Goal: Navigation & Orientation: Find specific page/section

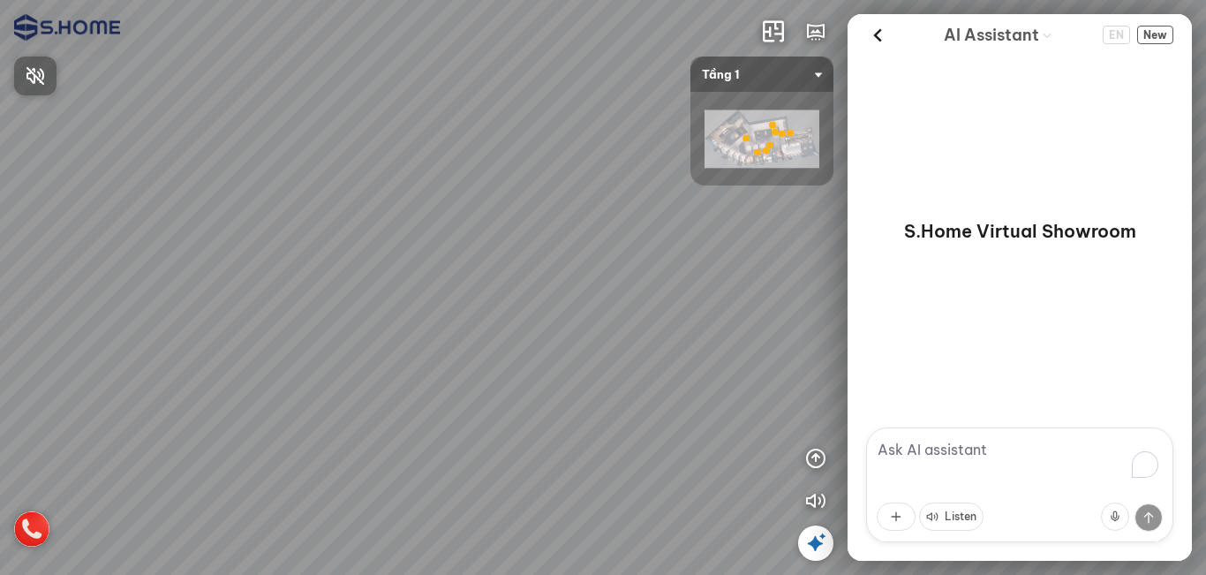
drag, startPoint x: 442, startPoint y: 462, endPoint x: 428, endPoint y: 468, distance: 15.4
click at [428, 468] on div at bounding box center [603, 287] width 1206 height 575
drag, startPoint x: 507, startPoint y: 402, endPoint x: 426, endPoint y: 447, distance: 92.9
click at [426, 447] on div at bounding box center [603, 287] width 1206 height 575
drag, startPoint x: 540, startPoint y: 420, endPoint x: 618, endPoint y: 447, distance: 82.1
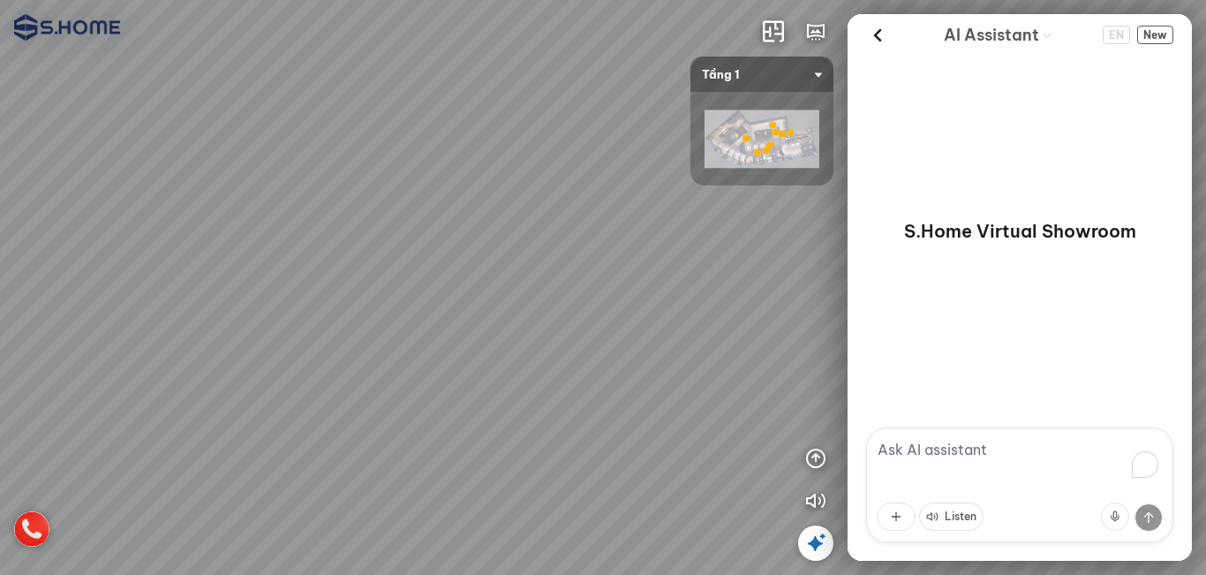
click at [617, 446] on div at bounding box center [603, 287] width 1206 height 575
drag, startPoint x: 543, startPoint y: 447, endPoint x: 535, endPoint y: 427, distance: 21.8
click at [535, 427] on div at bounding box center [603, 287] width 1206 height 575
click at [813, 546] on icon at bounding box center [815, 542] width 21 height 21
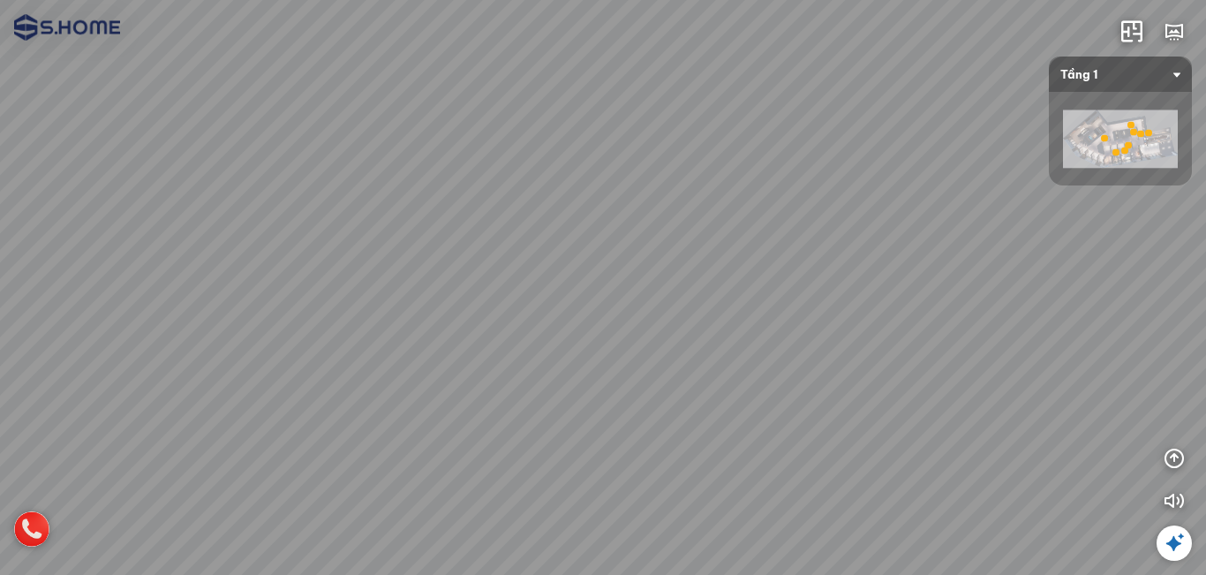
drag, startPoint x: 704, startPoint y: 516, endPoint x: 881, endPoint y: 321, distance: 263.8
click at [881, 321] on div at bounding box center [603, 287] width 1206 height 575
drag, startPoint x: 834, startPoint y: 143, endPoint x: 834, endPoint y: 311, distance: 167.8
click at [834, 311] on div at bounding box center [603, 287] width 1206 height 575
drag, startPoint x: 848, startPoint y: 351, endPoint x: 770, endPoint y: 347, distance: 77.8
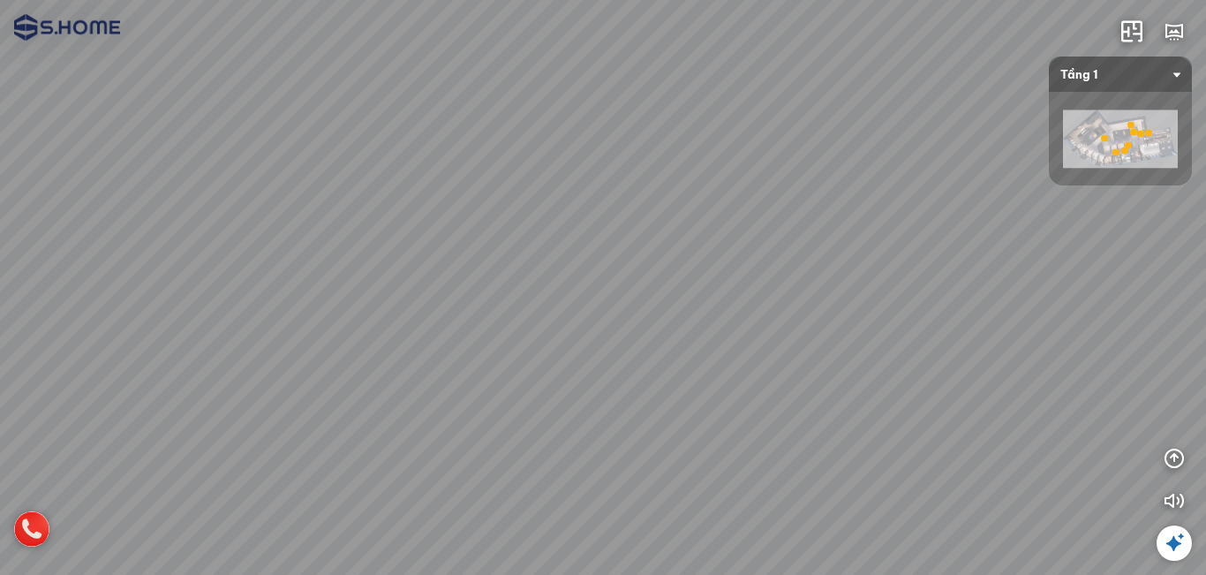
click at [770, 347] on div at bounding box center [603, 287] width 1206 height 575
drag, startPoint x: 721, startPoint y: 202, endPoint x: 664, endPoint y: 194, distance: 57.1
click at [657, 194] on div at bounding box center [603, 287] width 1206 height 575
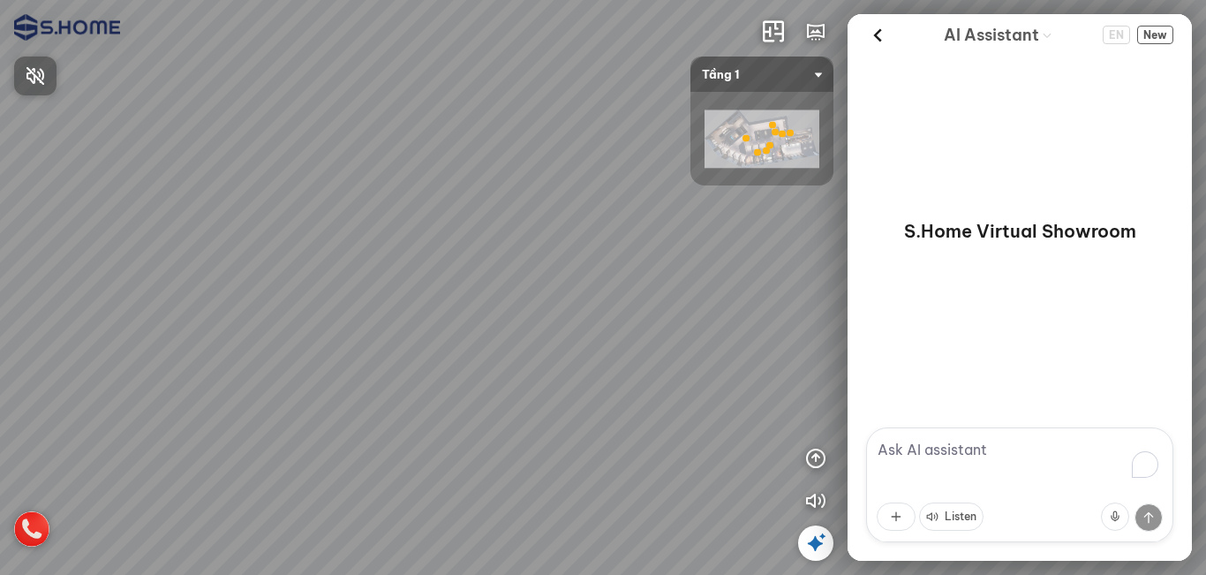
click at [434, 221] on div at bounding box center [603, 287] width 1206 height 575
drag, startPoint x: 667, startPoint y: 273, endPoint x: 503, endPoint y: 240, distance: 166.6
click at [503, 240] on div at bounding box center [603, 287] width 1206 height 575
drag, startPoint x: 600, startPoint y: 216, endPoint x: 668, endPoint y: 204, distance: 69.1
click at [668, 204] on div at bounding box center [603, 287] width 1206 height 575
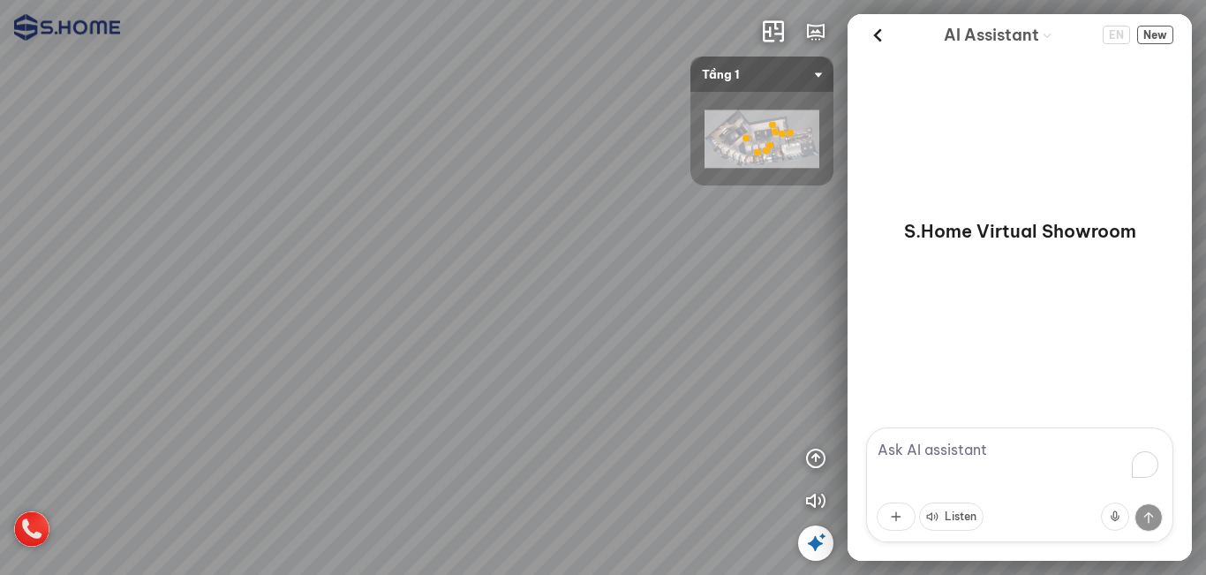
drag, startPoint x: 617, startPoint y: 227, endPoint x: 563, endPoint y: 254, distance: 60.4
click at [563, 254] on div at bounding box center [603, 287] width 1206 height 575
click at [641, 251] on div at bounding box center [603, 287] width 1206 height 575
drag, startPoint x: 631, startPoint y: 349, endPoint x: 883, endPoint y: 349, distance: 252.6
click at [576, 349] on div at bounding box center [603, 287] width 1206 height 575
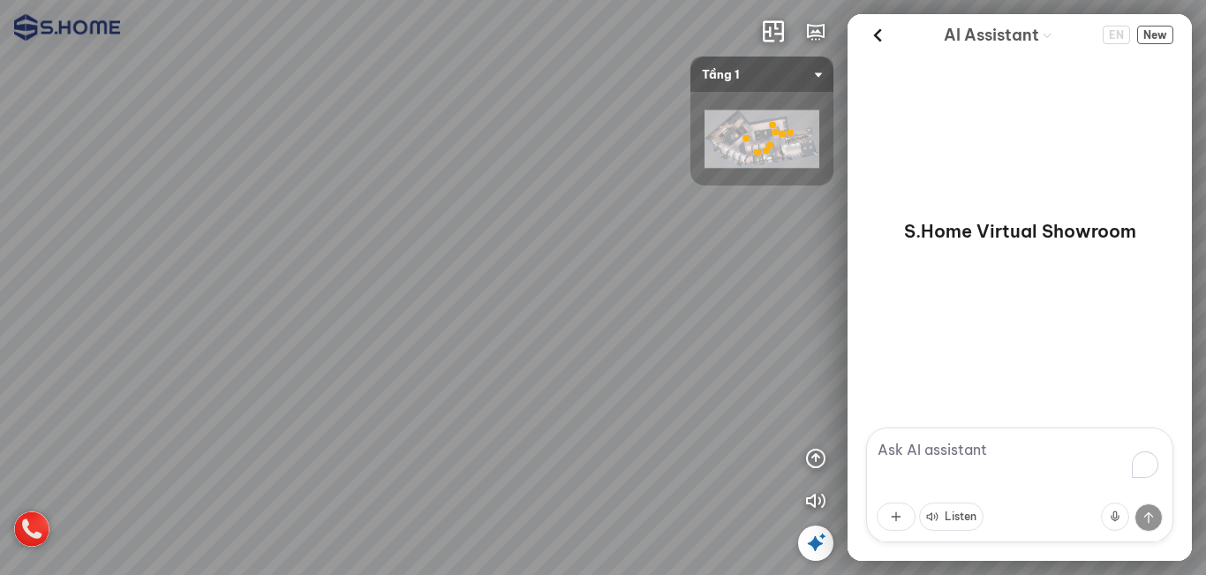
drag, startPoint x: 806, startPoint y: 352, endPoint x: 704, endPoint y: 342, distance: 103.0
click at [801, 353] on div "Tầng 1 - Gạch ốp lát & Phòng mẫu Tầng 3 - Thiết bị vệ sinh Phòng mẫu 3D INFO: k…" at bounding box center [603, 287] width 1206 height 575
drag, startPoint x: 604, startPoint y: 320, endPoint x: 303, endPoint y: 300, distance: 301.7
click at [295, 302] on div "Tầng 1 - Gạch ốp lát & Phòng mẫu Tầng 3 - Thiết bị vệ sinh Phòng mẫu 3D" at bounding box center [603, 287] width 1206 height 575
click at [318, 294] on div "Tầng 1 - Gạch ốp lát & Phòng mẫu Tầng 3 - Thiết bị vệ sinh Phòng mẫu 3D" at bounding box center [603, 287] width 1206 height 575
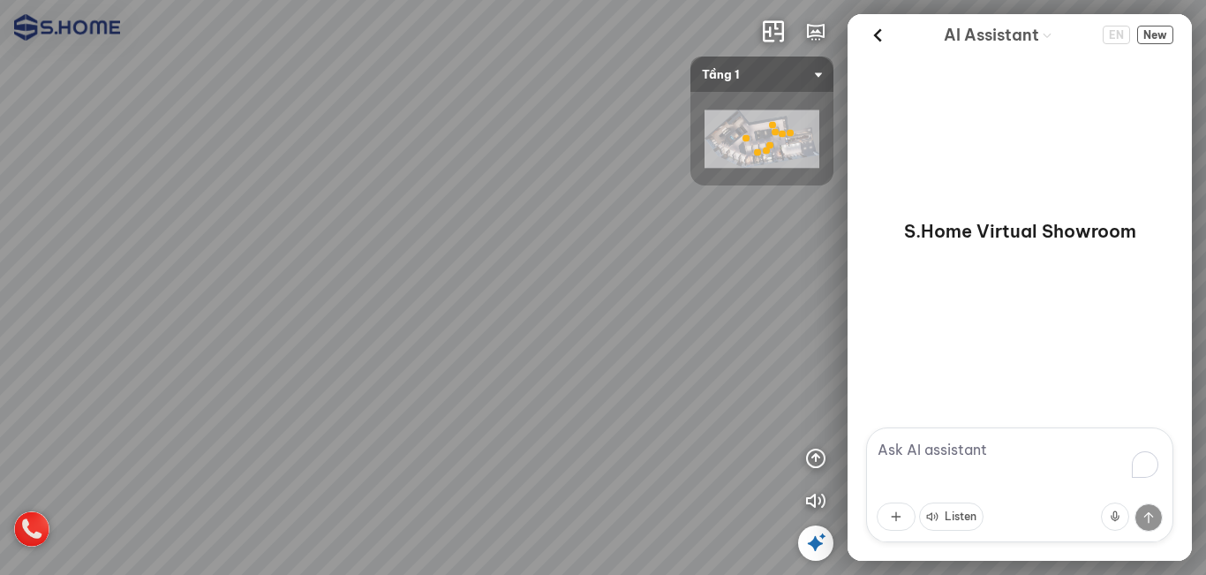
drag, startPoint x: 602, startPoint y: 295, endPoint x: 329, endPoint y: 295, distance: 272.9
click at [330, 295] on div "Tầng 1 - Gạch ốp lát & Phòng mẫu Tầng 3 - Thiết bị vệ sinh Phòng mẫu 3D" at bounding box center [603, 287] width 1206 height 575
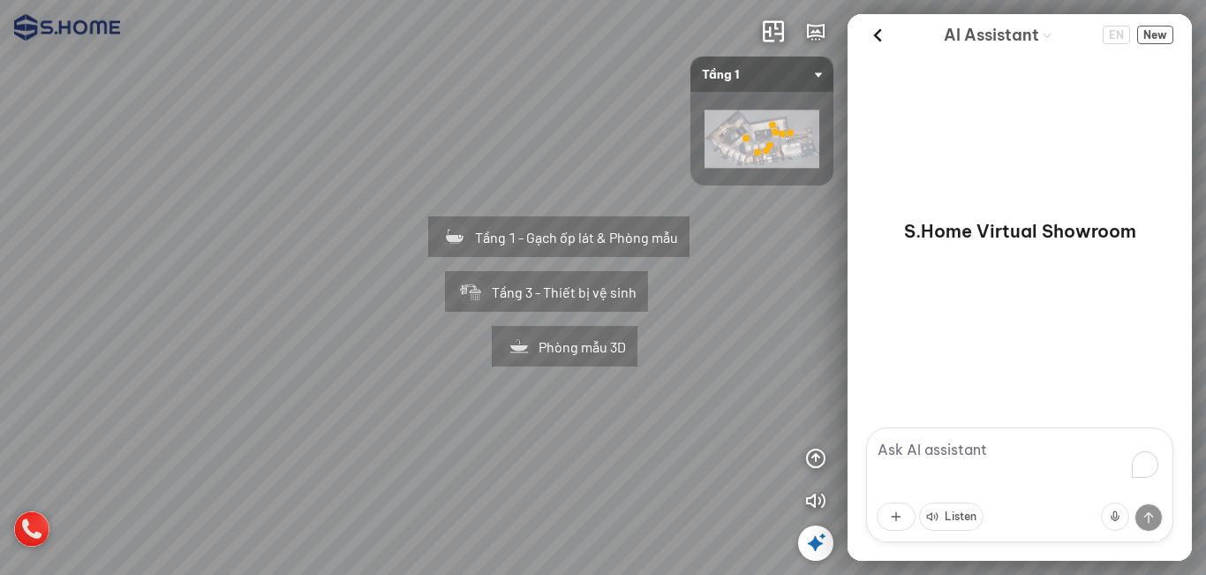
drag, startPoint x: 508, startPoint y: 293, endPoint x: 396, endPoint y: 294, distance: 111.3
click at [396, 294] on div "Tầng 1 - Gạch ốp lát & Phòng mẫu Tầng 3 - Thiết bị vệ sinh Phòng mẫu 3D" at bounding box center [603, 287] width 1206 height 575
click at [830, 546] on div at bounding box center [815, 542] width 35 height 35
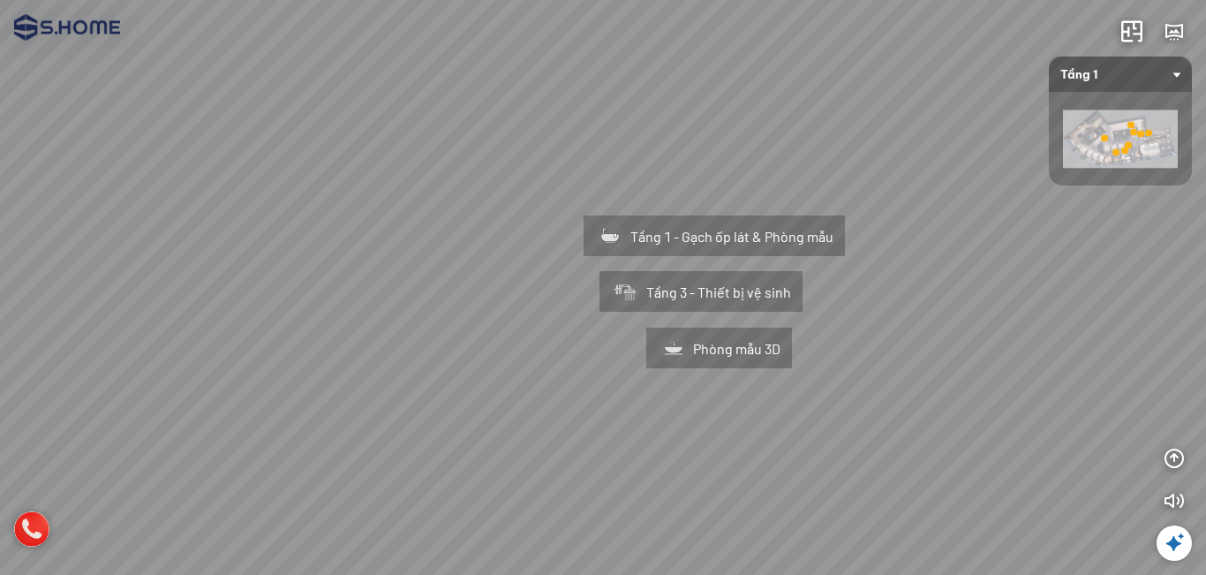
click at [871, 358] on div "Tầng 1 - Gạch ốp lát & Phòng mẫu Tầng 3 - Thiết bị vệ sinh Phòng mẫu 3D" at bounding box center [603, 287] width 1206 height 575
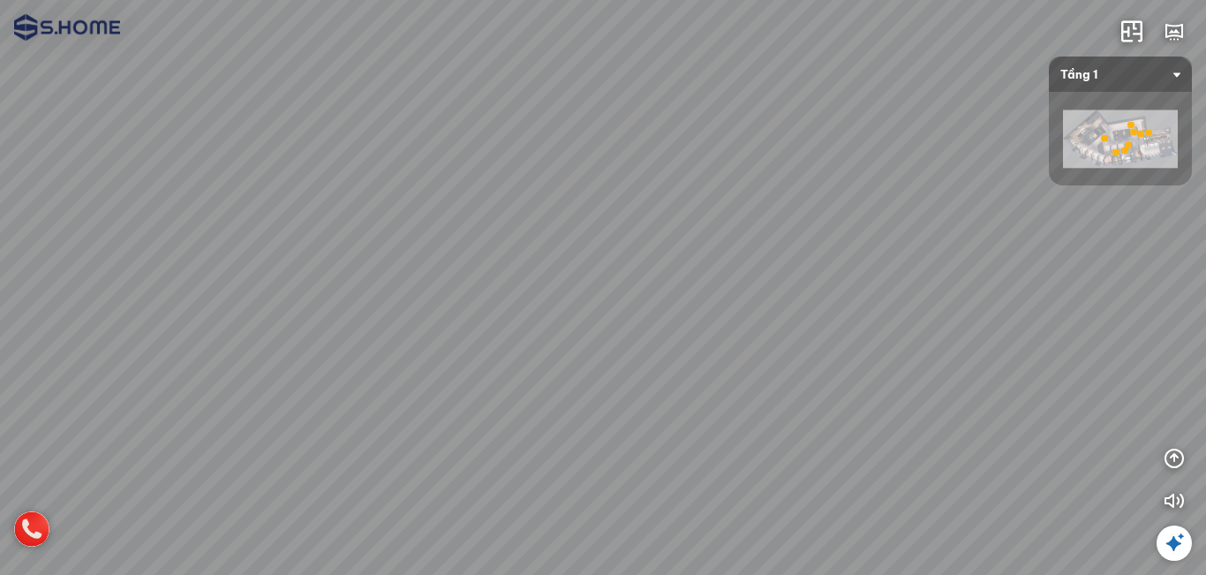
drag, startPoint x: 790, startPoint y: 284, endPoint x: 760, endPoint y: 237, distance: 56.3
click at [499, 237] on div "Tầng 1 - Gạch ốp lát & Phòng mẫu Tầng 3 - Thiết bị vệ sinh Phòng mẫu 3D" at bounding box center [603, 287] width 1206 height 575
click at [549, 223] on div "Tầng 1 - Gạch ốp lát & Phòng mẫu Tầng 3 - Thiết bị vệ sinh Phòng mẫu 3D" at bounding box center [603, 287] width 1206 height 575
drag, startPoint x: 703, startPoint y: 190, endPoint x: 605, endPoint y: 188, distance: 98.0
click at [606, 190] on div "Tầng 1 - Gạch ốp lát & Phòng mẫu Tầng 3 - Thiết bị vệ sinh Phòng mẫu 3D" at bounding box center [603, 287] width 1206 height 575
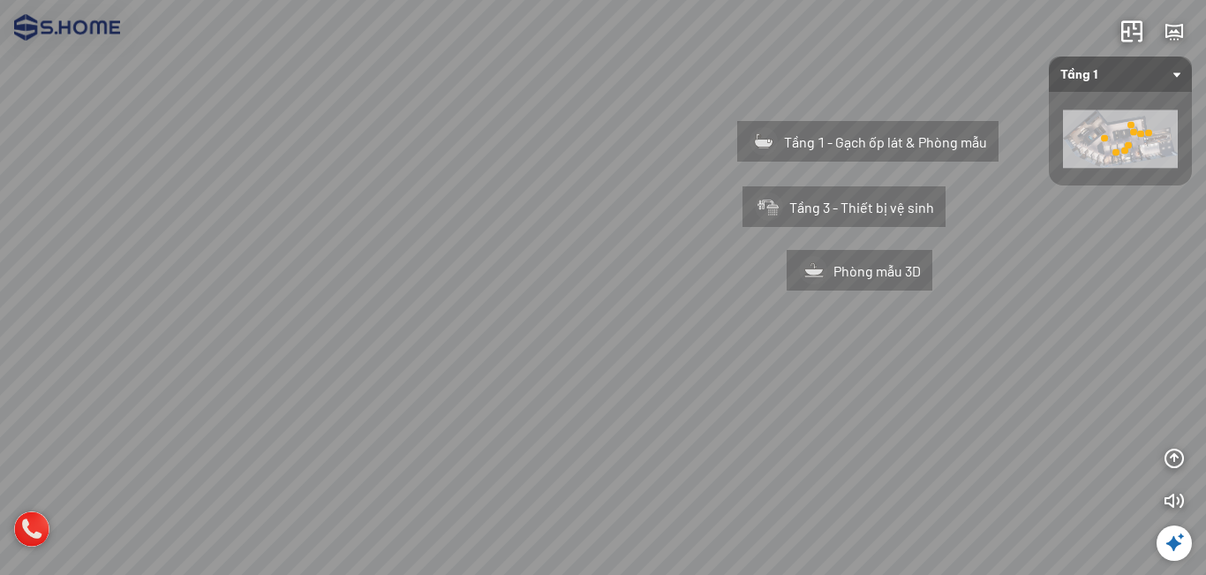
drag, startPoint x: 717, startPoint y: 124, endPoint x: 661, endPoint y: 103, distance: 60.1
click at [660, 110] on div "Tầng 1 - Gạch ốp lát & Phòng mẫu Tầng 3 - Thiết bị vệ sinh Phòng mẫu 3D" at bounding box center [603, 287] width 1206 height 575
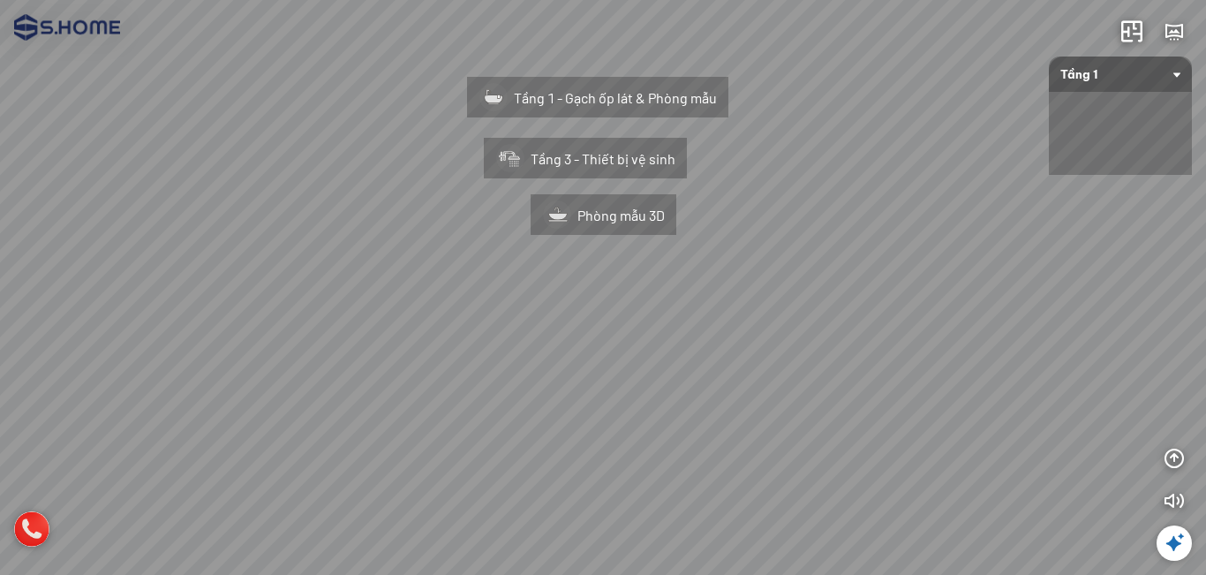
click at [1077, 69] on span "Tầng 1" at bounding box center [1121, 74] width 120 height 35
click at [997, 290] on div "Tầng 1 - Gạch ốp lát & Phòng mẫu Tầng 3 - Thiết bị vệ sinh Phòng mẫu 3D" at bounding box center [603, 287] width 1206 height 575
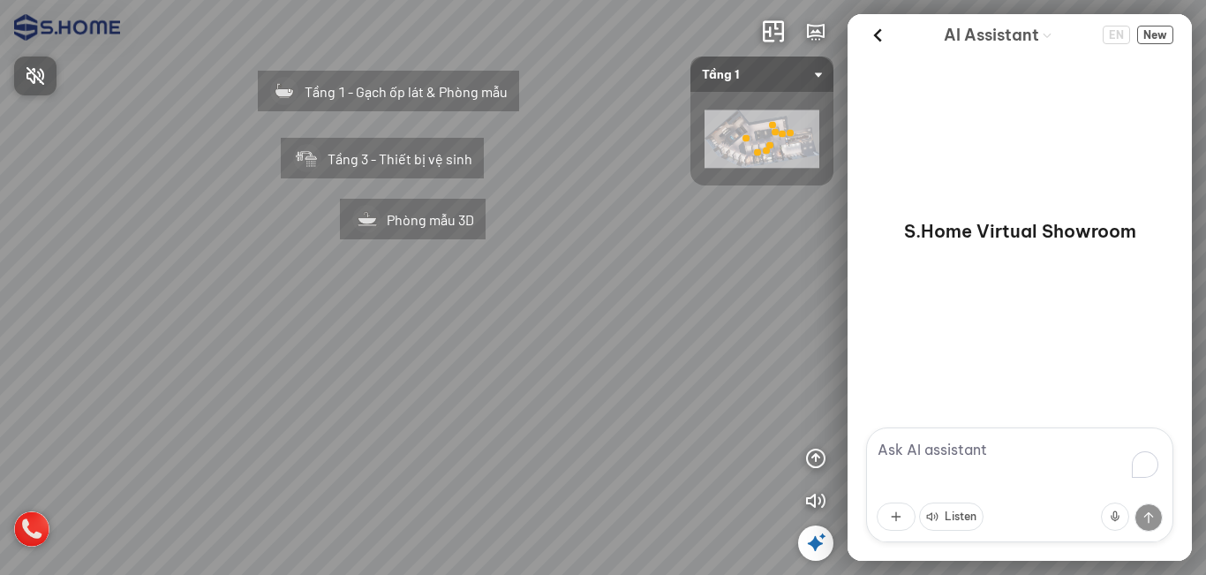
click at [766, 79] on div at bounding box center [603, 287] width 1206 height 575
click at [779, 70] on span "Tầng 1" at bounding box center [762, 74] width 120 height 35
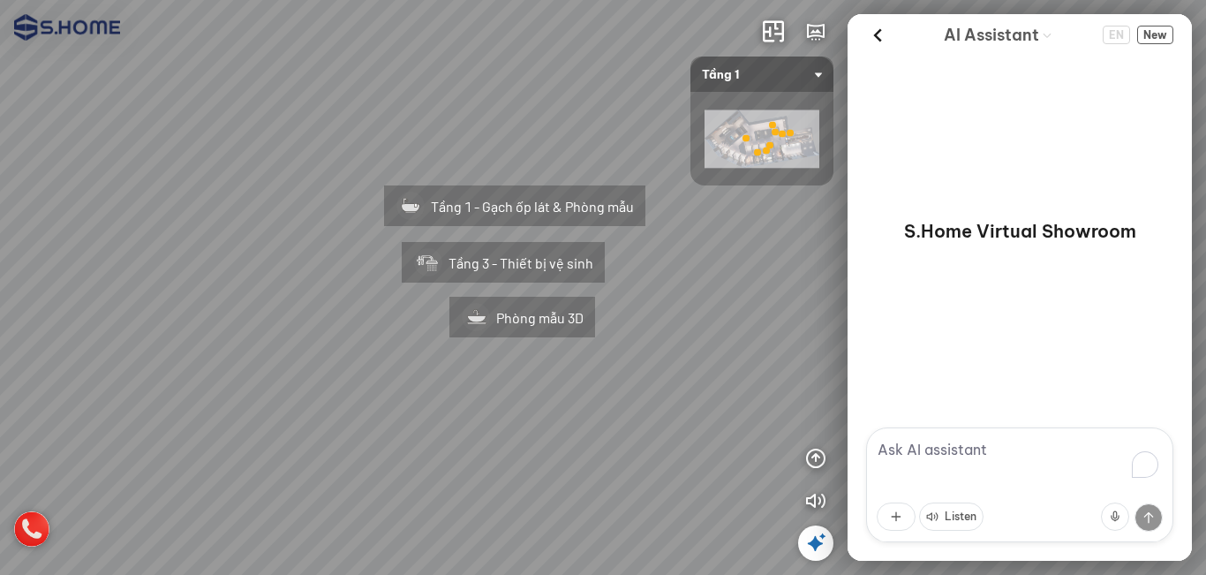
drag, startPoint x: 649, startPoint y: 373, endPoint x: 660, endPoint y: 381, distance: 13.2
click at [660, 381] on div "Tầng 1 - Gạch ốp lát & Phòng mẫu Tầng 3 - Thiết bị vệ sinh Phòng mẫu 3D" at bounding box center [603, 287] width 1206 height 575
click at [741, 71] on span "Tầng 1" at bounding box center [762, 74] width 120 height 35
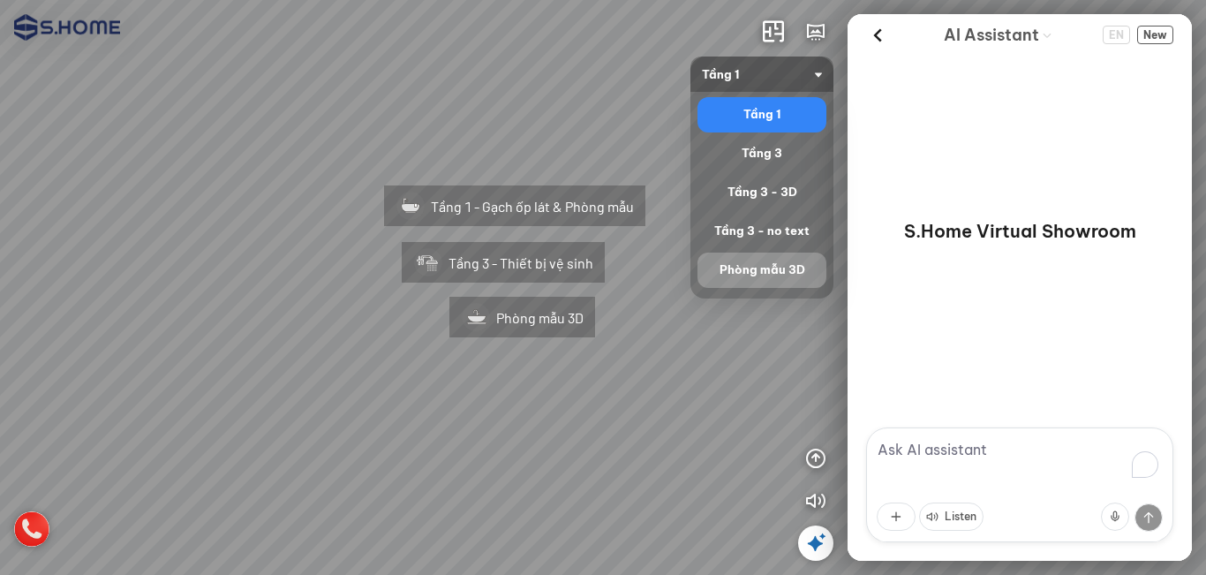
click at [759, 263] on div "Phòng mẫu 3D" at bounding box center [762, 270] width 115 height 21
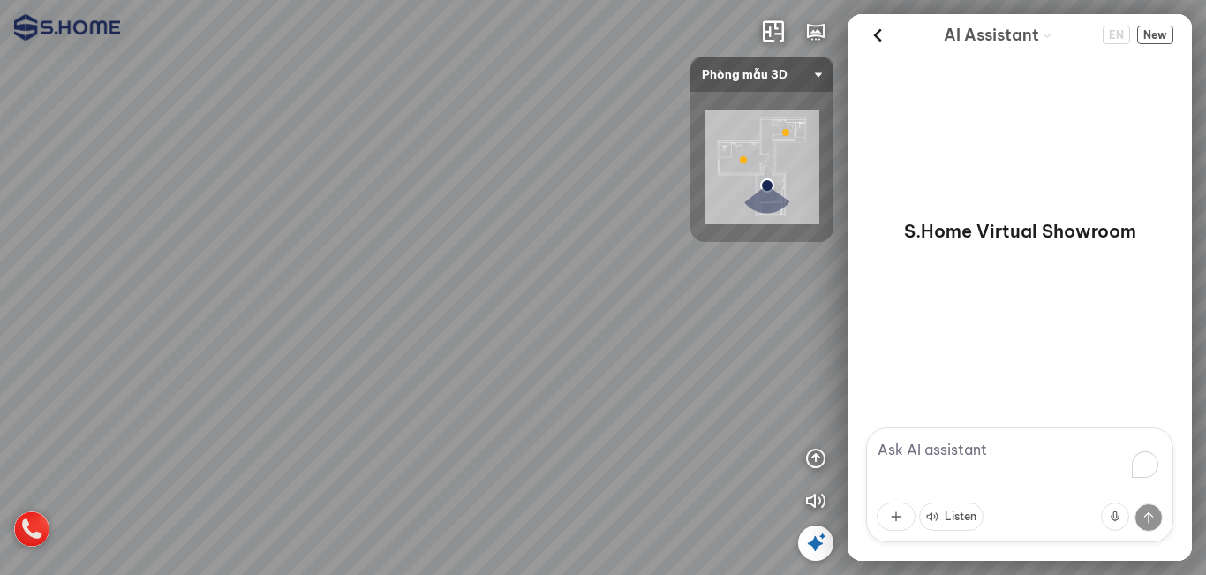
drag, startPoint x: 546, startPoint y: 292, endPoint x: 561, endPoint y: 261, distance: 34.4
click at [561, 261] on div at bounding box center [603, 287] width 1206 height 575
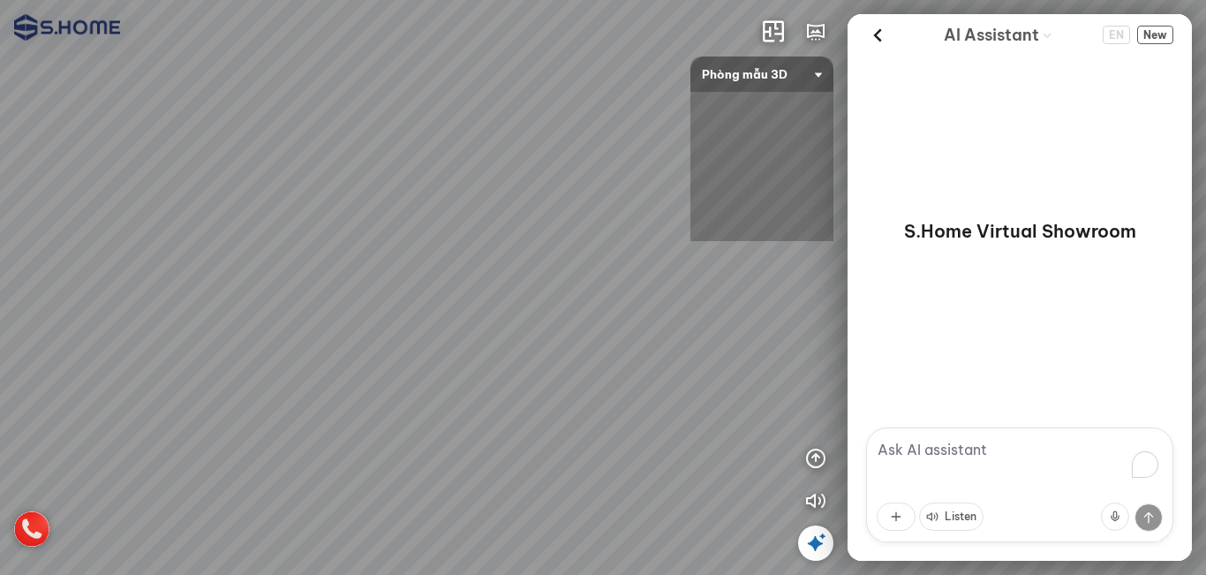
click at [720, 75] on span "Phòng mẫu 3D" at bounding box center [762, 74] width 120 height 35
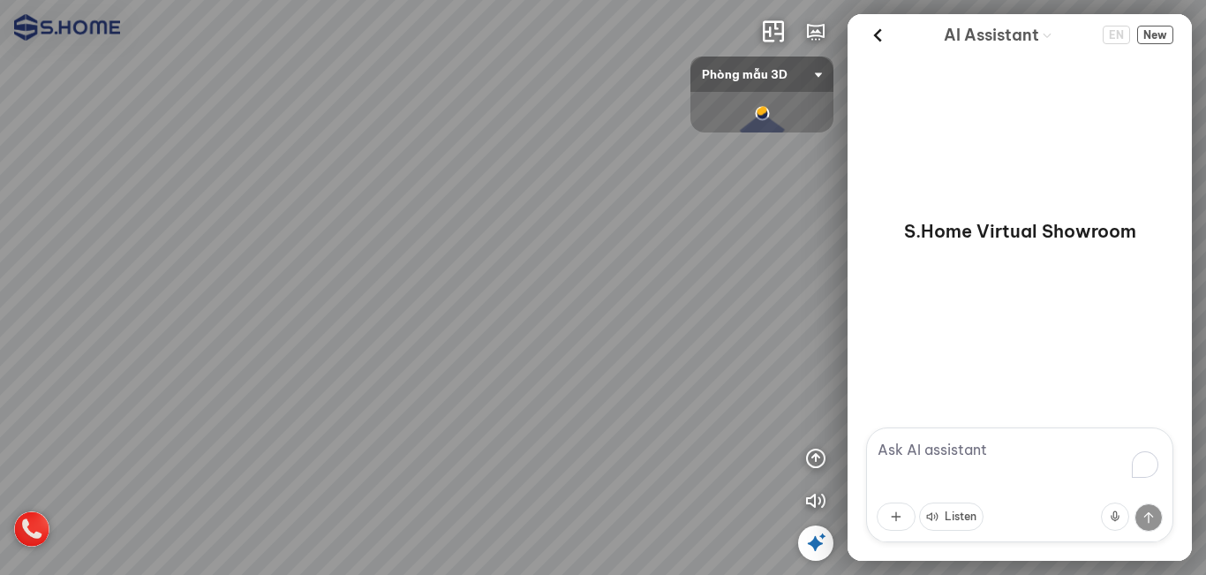
drag, startPoint x: 75, startPoint y: 156, endPoint x: 157, endPoint y: 117, distance: 91.2
click at [118, 121] on div at bounding box center [603, 287] width 1206 height 575
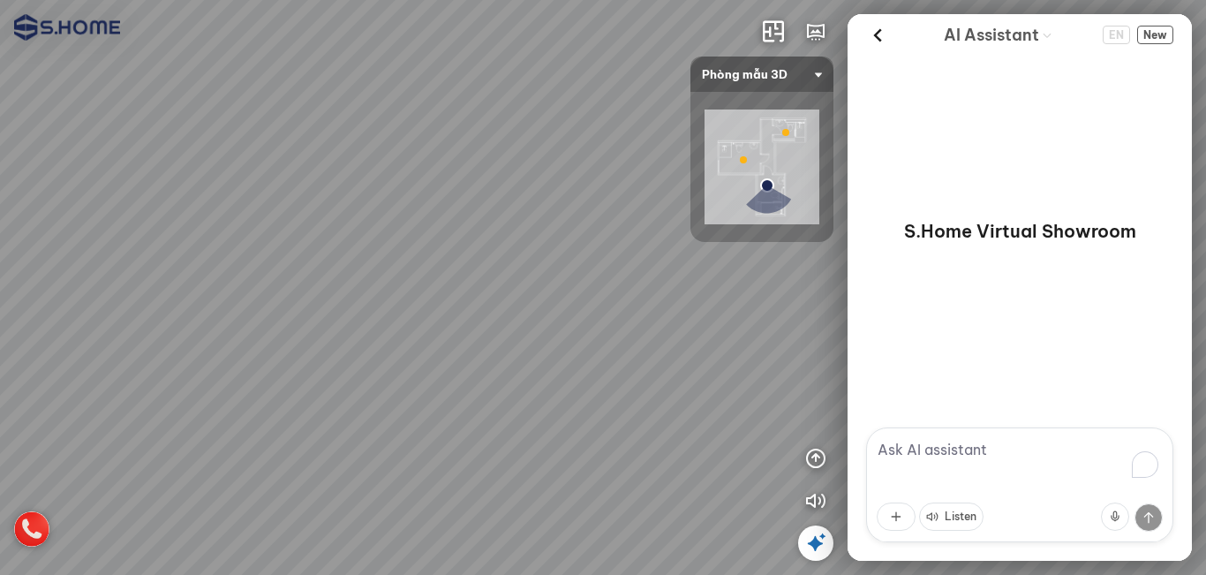
drag, startPoint x: 483, startPoint y: 115, endPoint x: 427, endPoint y: 198, distance: 100.4
click at [427, 198] on div at bounding box center [603, 287] width 1206 height 575
drag, startPoint x: 529, startPoint y: 151, endPoint x: 516, endPoint y: 118, distance: 35.3
click at [508, 172] on div at bounding box center [603, 287] width 1206 height 575
drag, startPoint x: 477, startPoint y: 113, endPoint x: 452, endPoint y: 117, distance: 25.1
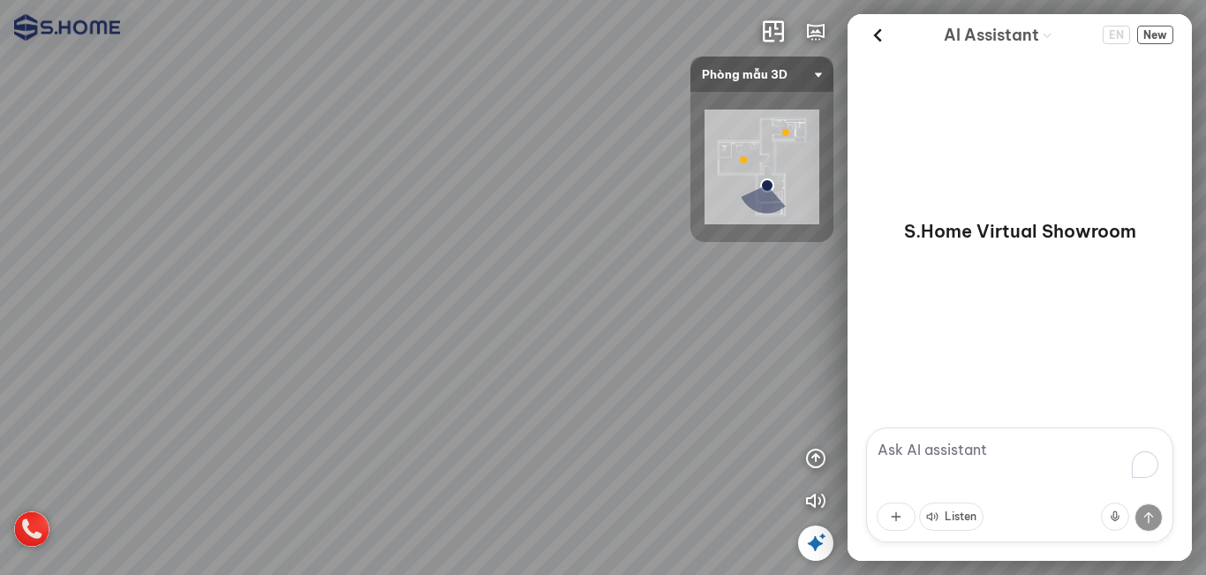
click at [443, 129] on div at bounding box center [603, 287] width 1206 height 575
